Goal: Information Seeking & Learning: Learn about a topic

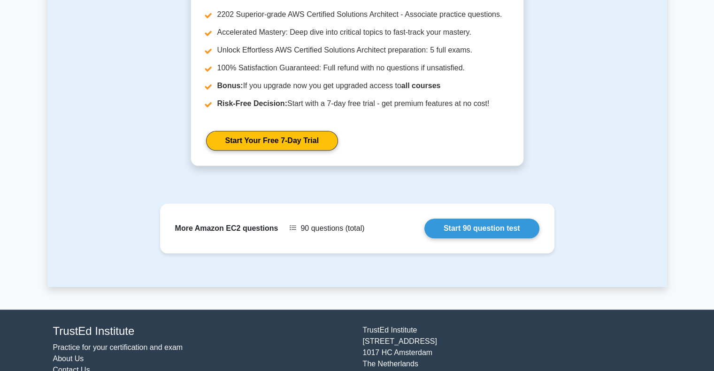
scroll to position [947, 0]
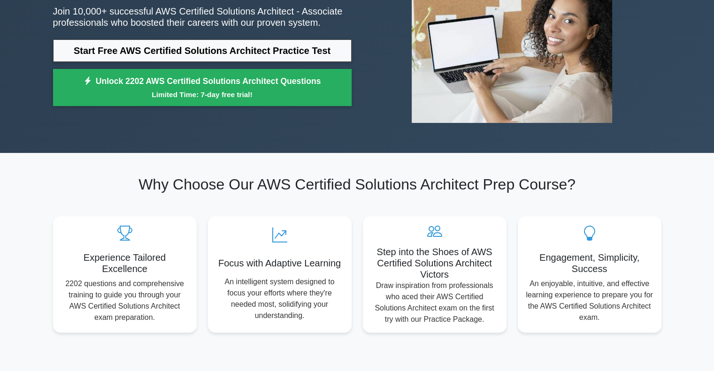
scroll to position [138, 0]
